Goal: Transaction & Acquisition: Obtain resource

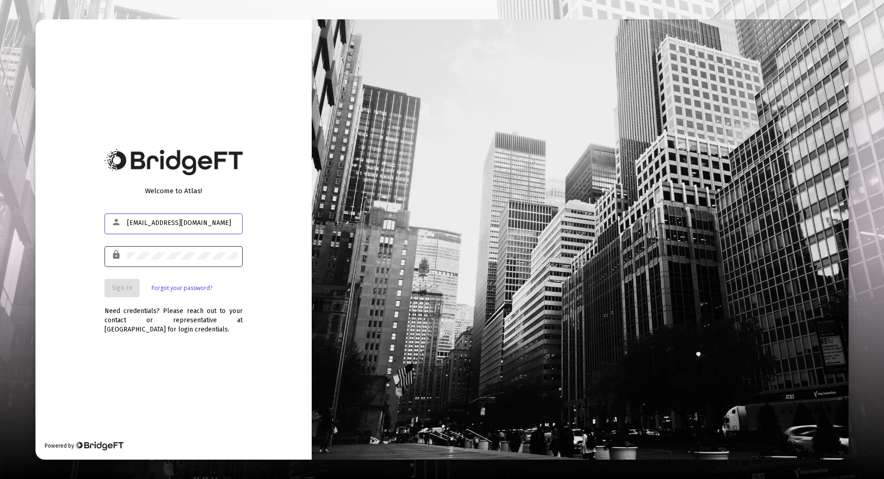
type input "[EMAIL_ADDRESS][DOMAIN_NAME]"
click at [113, 291] on span "Sign In" at bounding box center [122, 288] width 20 height 8
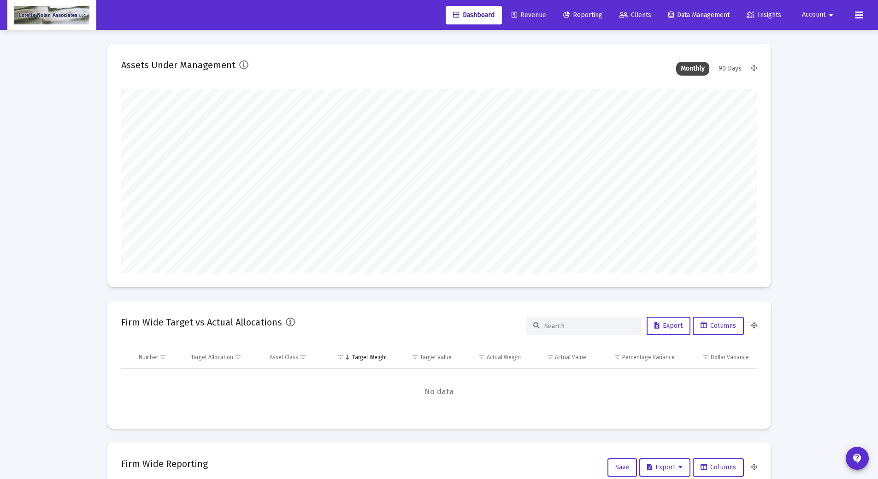
scroll to position [184, 342]
type input "[DATE]"
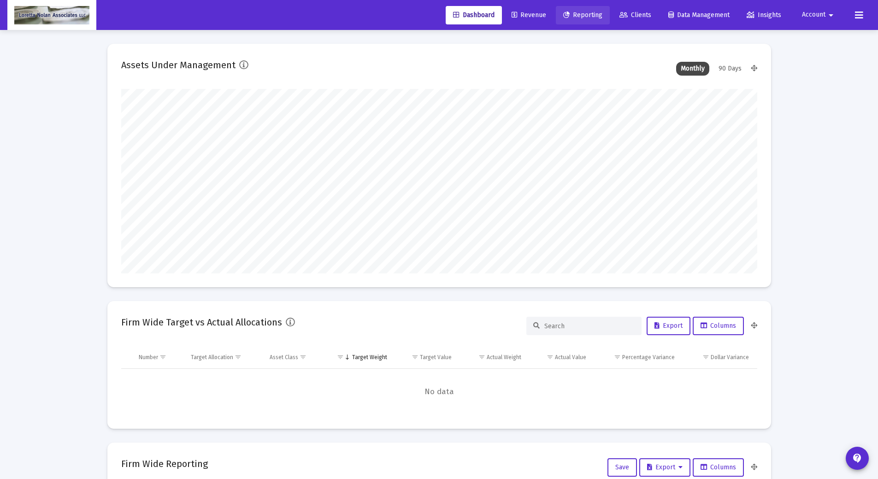
click at [576, 13] on span "Reporting" at bounding box center [582, 15] width 39 height 8
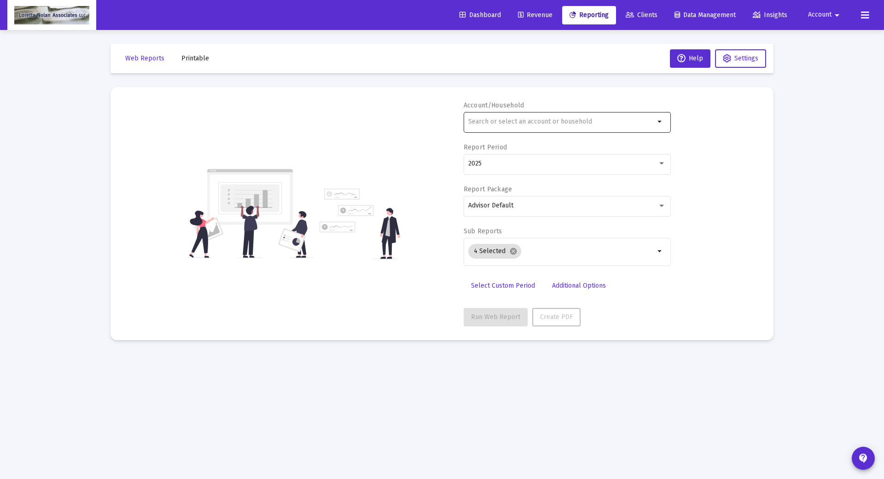
click at [519, 117] on div at bounding box center [561, 121] width 187 height 23
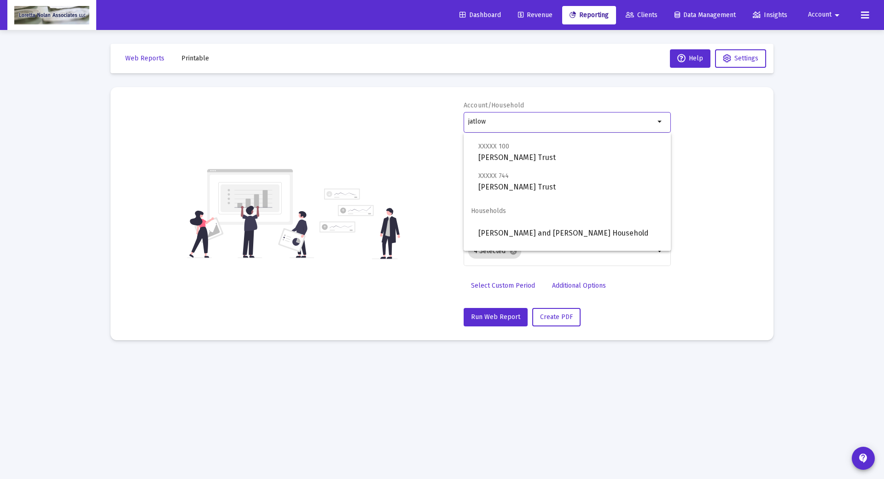
scroll to position [383, 0]
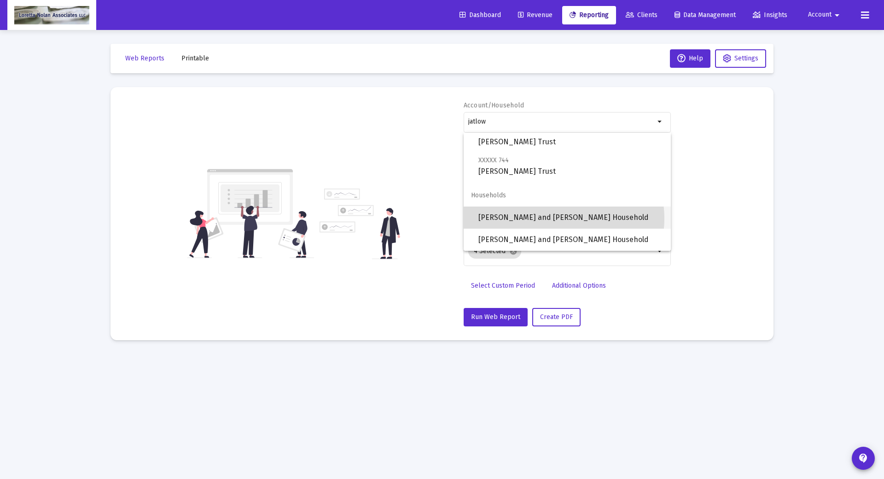
click at [559, 218] on span "[PERSON_NAME] and [PERSON_NAME] Household" at bounding box center [571, 217] width 185 height 22
type input "[PERSON_NAME] and [PERSON_NAME] Household"
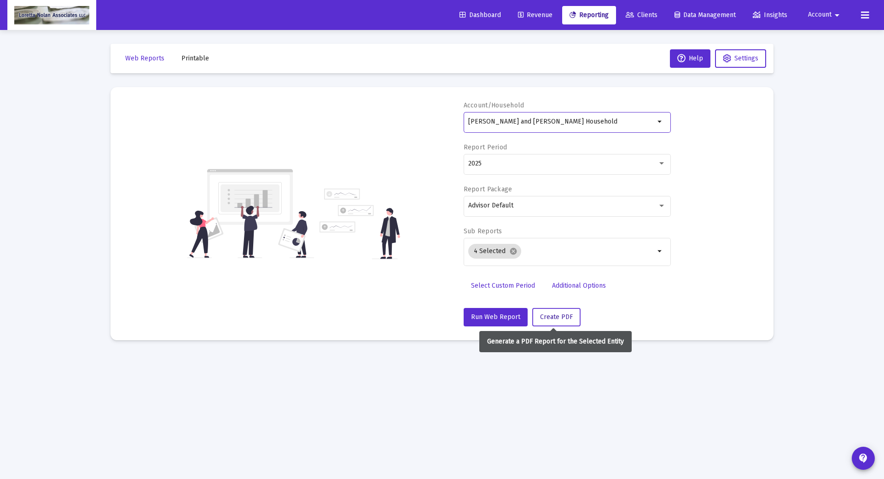
click at [551, 317] on span "Create PDF" at bounding box center [556, 317] width 33 height 8
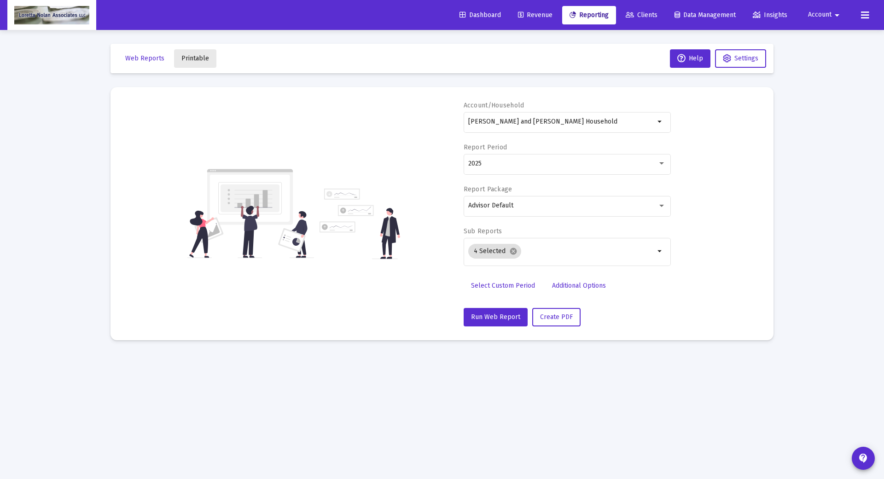
click at [198, 61] on span "Printable" at bounding box center [195, 58] width 28 height 8
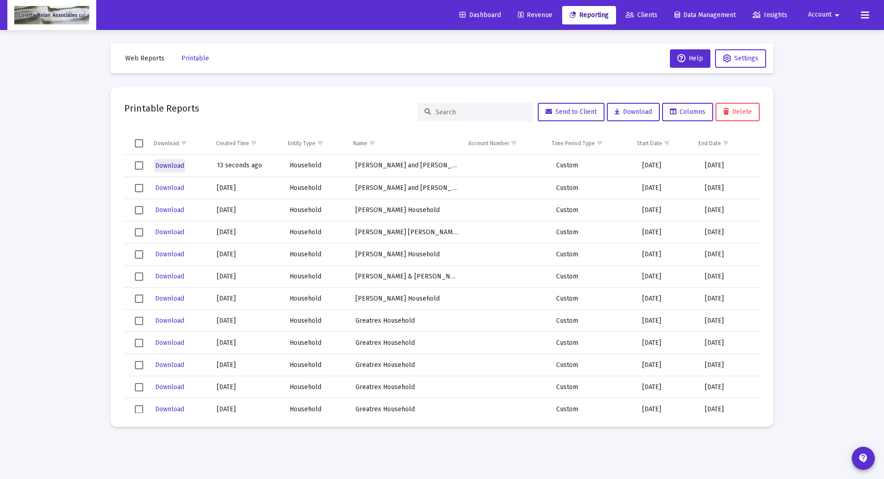
click at [170, 164] on span "Download" at bounding box center [169, 166] width 29 height 8
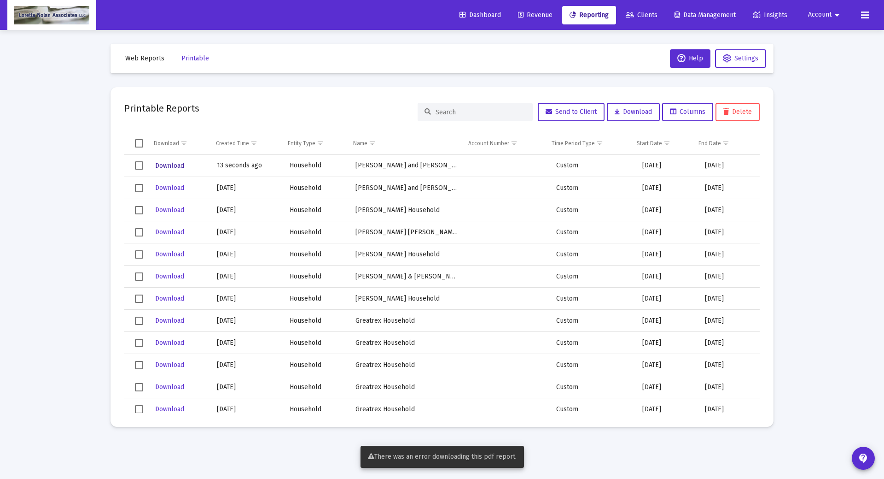
click at [174, 165] on span "Download" at bounding box center [169, 166] width 29 height 8
click at [139, 164] on span "Select row" at bounding box center [139, 165] width 8 height 8
click at [629, 114] on span "Download" at bounding box center [633, 112] width 37 height 8
